Goal: Task Accomplishment & Management: Use online tool/utility

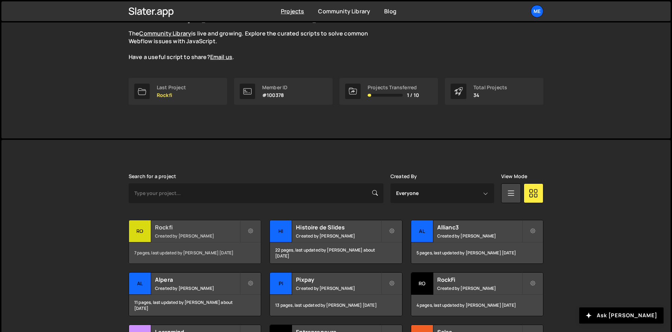
scroll to position [70, 0]
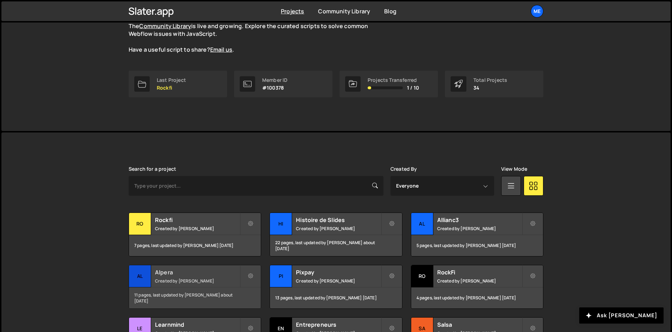
click at [195, 276] on div "Alpera Created by Alex Teillet" at bounding box center [195, 276] width 132 height 22
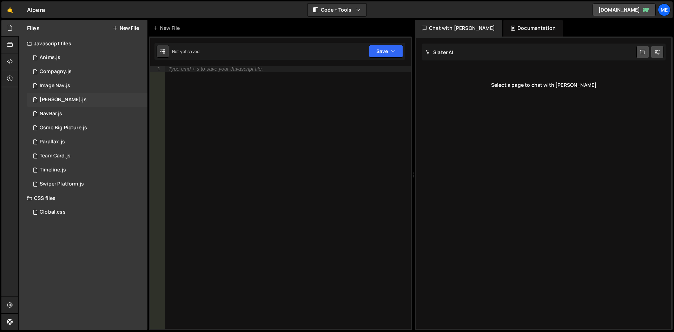
click at [105, 104] on div "1 [PERSON_NAME].js 0" at bounding box center [87, 100] width 120 height 14
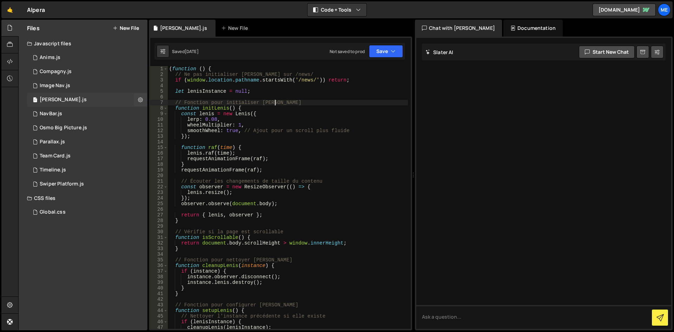
type textarea "})();"
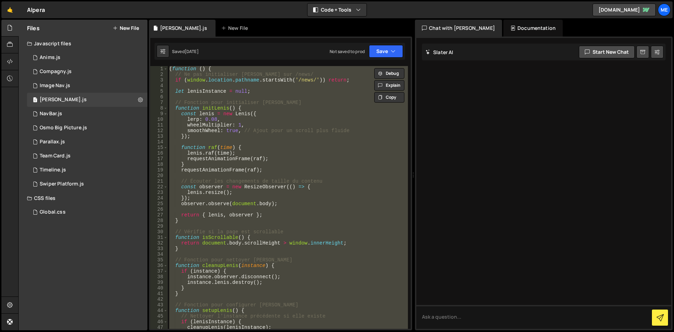
click at [291, 140] on div "( function ( ) { // Ne pas initialiser [PERSON_NAME] sur /news/ if ( window . l…" at bounding box center [288, 197] width 240 height 263
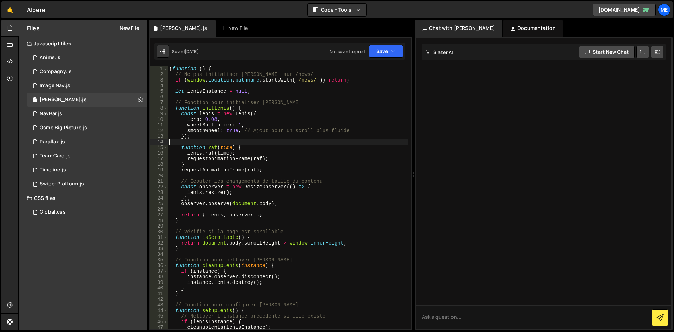
type textarea "})();"
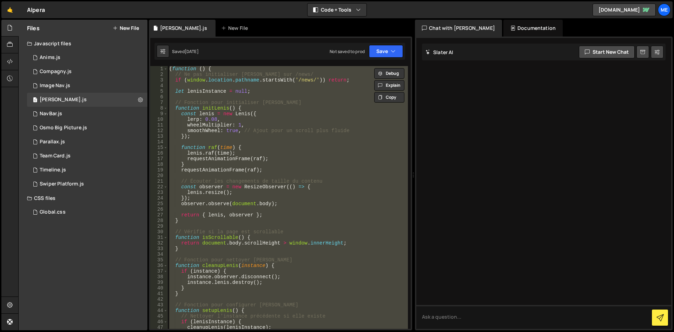
paste textarea
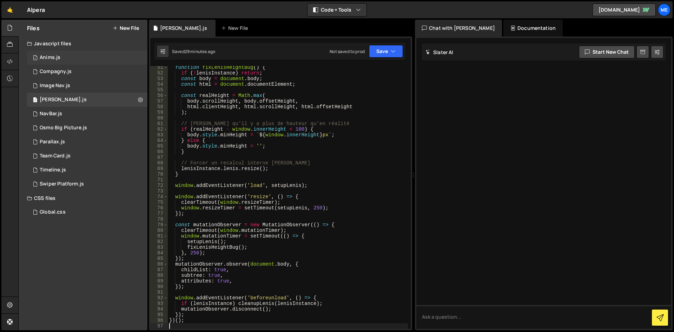
click at [67, 59] on div "1 Anims.js 0" at bounding box center [87, 58] width 120 height 14
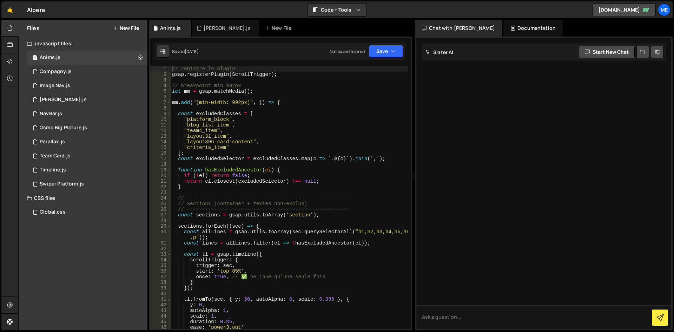
click at [279, 98] on div "// registre le plugin gsap . registerPlugin ( ScrollTrigger ) ; // breakpoint m…" at bounding box center [289, 203] width 237 height 274
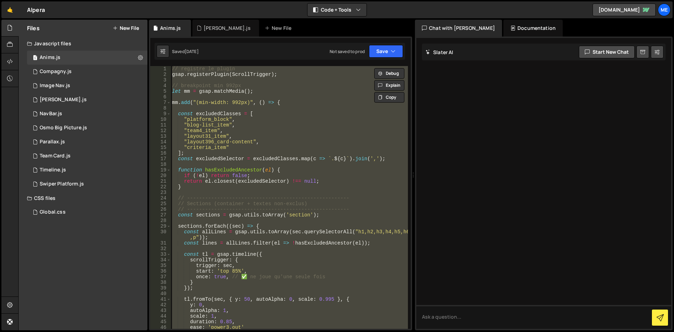
click at [232, 279] on div "// registre le plugin gsap . registerPlugin ( ScrollTrigger ) ; // breakpoint m…" at bounding box center [289, 197] width 237 height 263
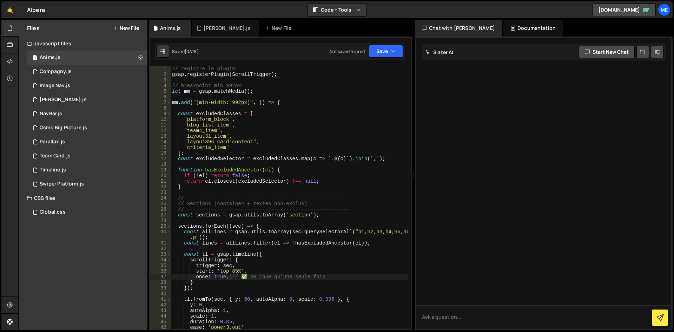
type textarea "});"
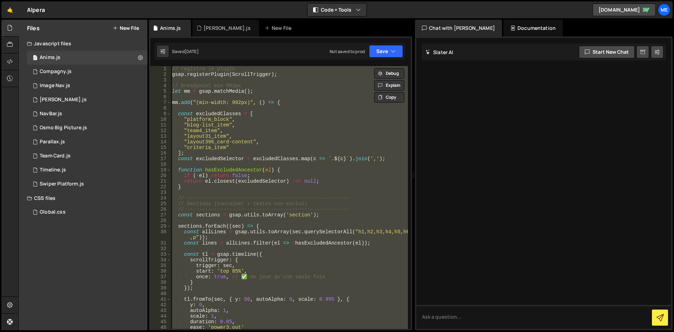
paste textarea
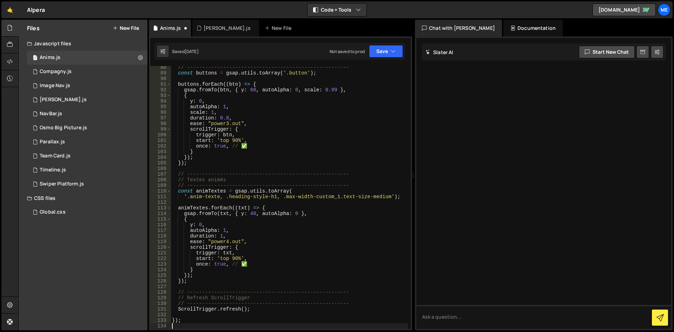
scroll to position [496, 0]
